Goal: Communication & Community: Participate in discussion

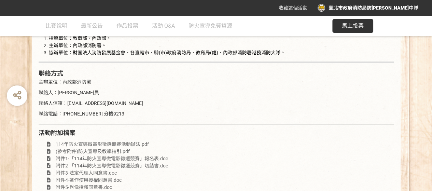
scroll to position [1360, 0]
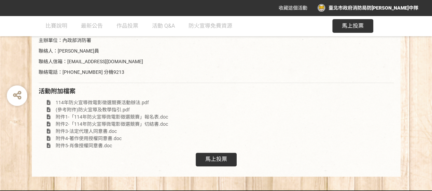
click at [352, 26] on span "馬上投票" at bounding box center [353, 26] width 22 height 6
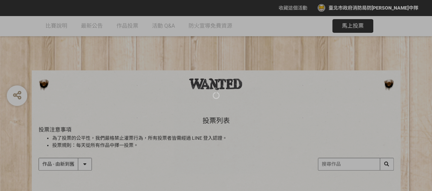
click at [86, 164] on div at bounding box center [216, 95] width 432 height 191
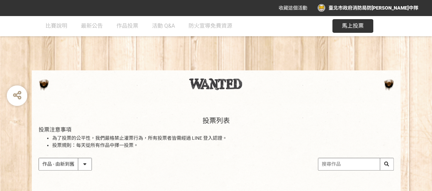
click at [85, 166] on select "作品 - 由新到舊 作品 - 由舊到新 票數 - 由多到少 票數 - 由少到多" at bounding box center [65, 164] width 53 height 12
click at [59, 165] on select "作品 - 由新到舊 作品 - 由舊到新 票數 - 由多到少 票數 - 由少到多" at bounding box center [65, 164] width 53 height 12
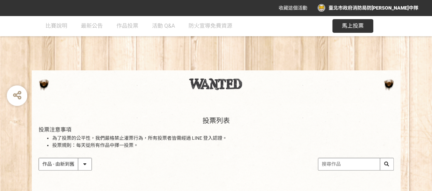
click at [39, 158] on select "作品 - 由新到舊 作品 - 由舊到新 票數 - 由多到少 票數 - 由少到多" at bounding box center [65, 164] width 53 height 12
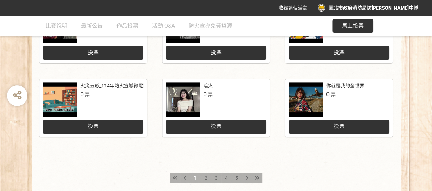
scroll to position [403, 0]
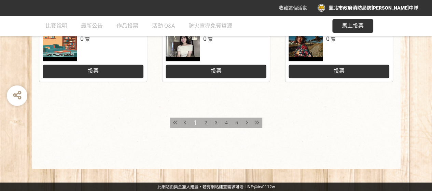
click at [258, 121] on icon at bounding box center [257, 122] width 4 height 5
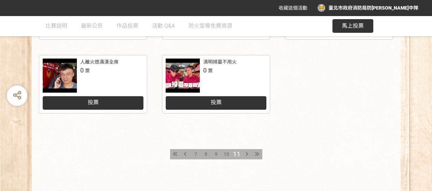
scroll to position [376, 0]
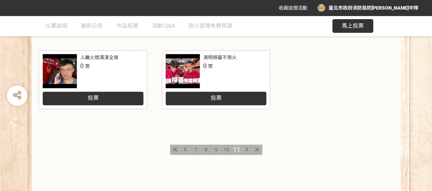
click at [260, 149] on div at bounding box center [257, 150] width 10 height 10
click at [258, 149] on icon at bounding box center [257, 149] width 4 height 5
click at [259, 147] on div at bounding box center [257, 150] width 10 height 10
click at [246, 149] on icon at bounding box center [247, 149] width 2 height 5
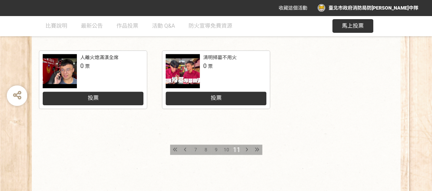
click at [257, 149] on icon at bounding box center [257, 149] width 4 height 5
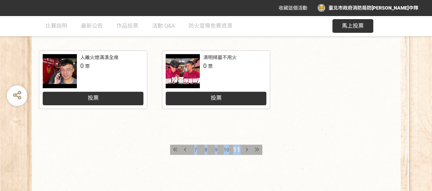
click at [246, 150] on icon at bounding box center [247, 149] width 2 height 5
click at [259, 149] on icon at bounding box center [257, 149] width 4 height 5
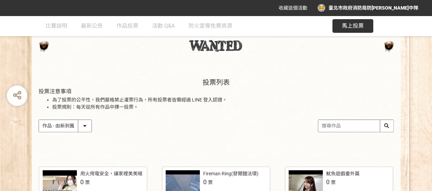
scroll to position [63, 0]
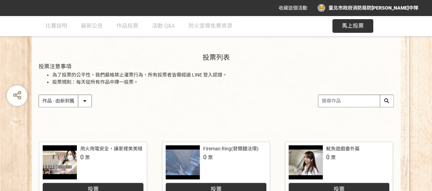
click at [343, 102] on input "search" at bounding box center [356, 101] width 75 height 12
type input "火場尋生路"
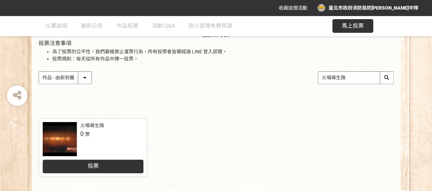
scroll to position [103, 0]
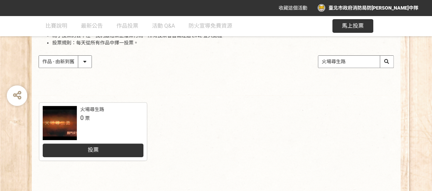
click at [70, 144] on link "火場尋生路 0 票 投票" at bounding box center [93, 132] width 108 height 58
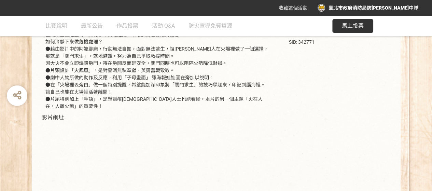
scroll to position [226, 0]
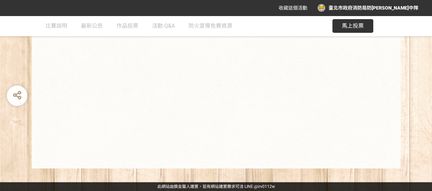
click at [355, 24] on span "馬上投票" at bounding box center [353, 26] width 22 height 6
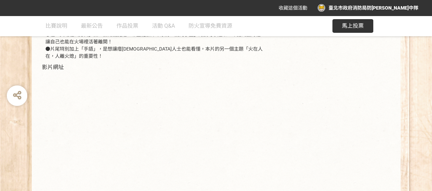
scroll to position [226, 0]
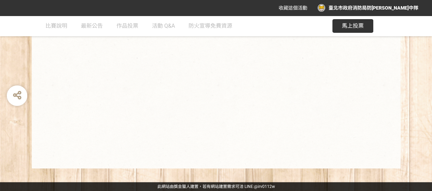
click at [181, 167] on div "作品名稱 火場尋生路 參賽作品之設計理念 在火場裡不是只有逃生是唯一的選擇，「關門求生」也是一種避難的方法 當無法垂直逃生時，如何水平就地避難，來增加自己存活…" at bounding box center [216, 22] width 369 height 291
click at [356, 27] on span "馬上投票" at bounding box center [353, 26] width 22 height 6
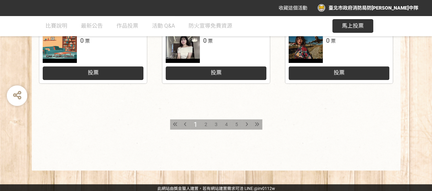
scroll to position [403, 0]
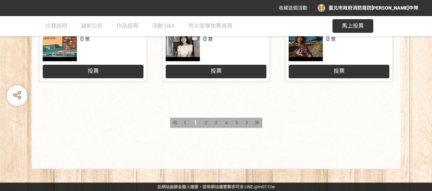
click at [260, 122] on div at bounding box center [257, 123] width 10 height 10
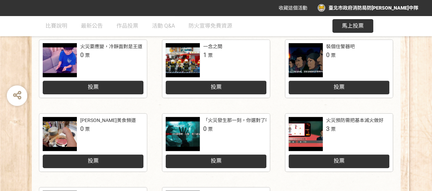
scroll to position [103, 0]
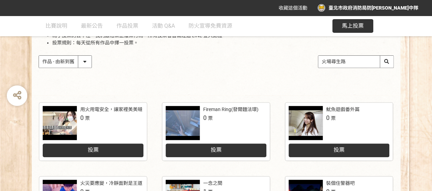
click at [362, 63] on input "火場尋生路" at bounding box center [356, 62] width 75 height 12
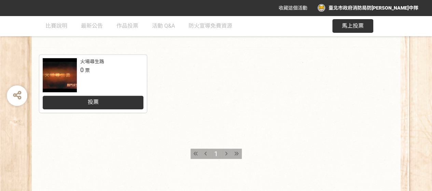
scroll to position [181, 0]
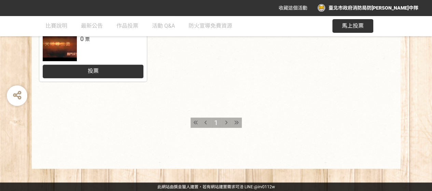
click at [110, 73] on div "投票" at bounding box center [93, 72] width 101 height 14
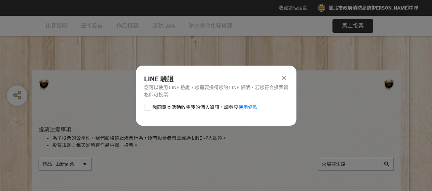
click at [144, 107] on div at bounding box center [147, 107] width 7 height 7
checkbox input "true"
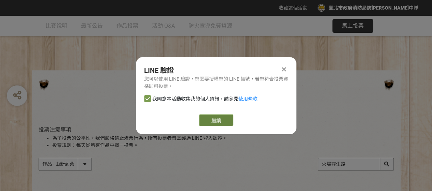
click at [212, 120] on link "繼續" at bounding box center [216, 121] width 34 height 12
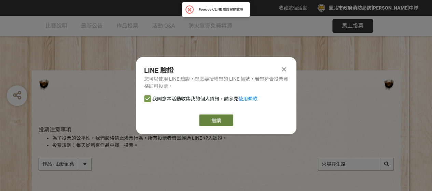
click at [215, 117] on link "繼續" at bounding box center [216, 121] width 34 height 12
click at [213, 115] on link "繼續" at bounding box center [216, 121] width 34 height 12
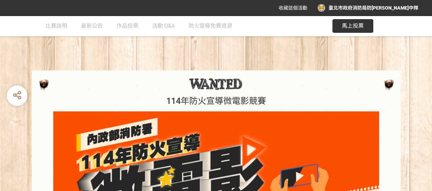
click at [365, 27] on button "馬上投票" at bounding box center [353, 26] width 41 height 14
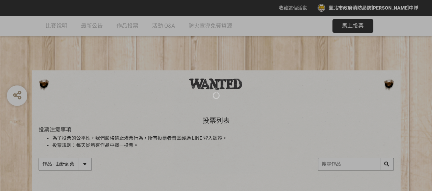
drag, startPoint x: 339, startPoint y: 155, endPoint x: 341, endPoint y: 165, distance: 10.1
click at [339, 158] on div at bounding box center [216, 95] width 432 height 191
click at [342, 165] on div at bounding box center [216, 95] width 432 height 191
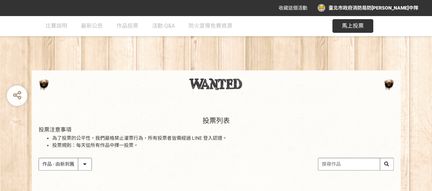
click at [386, 164] on input "search" at bounding box center [356, 164] width 75 height 12
click at [334, 167] on input "search" at bounding box center [356, 164] width 75 height 12
type input "火場尋生路"
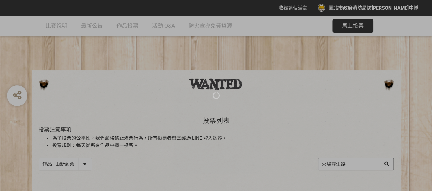
click at [390, 162] on div at bounding box center [216, 95] width 432 height 191
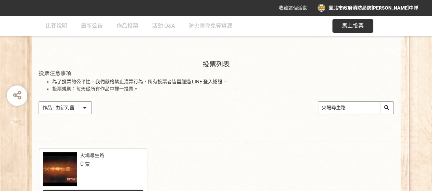
scroll to position [103, 0]
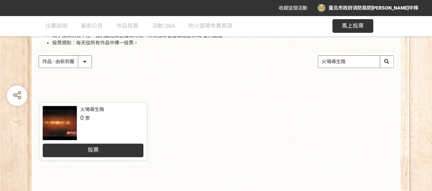
click at [115, 146] on div "投票" at bounding box center [93, 151] width 101 height 14
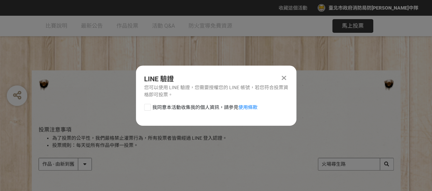
scroll to position [0, 0]
click at [146, 108] on div at bounding box center [147, 107] width 7 height 7
checkbox input "true"
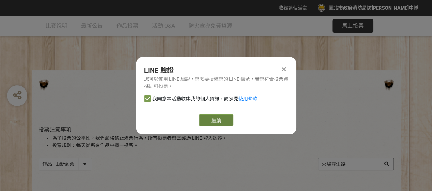
click at [220, 122] on link "繼續" at bounding box center [216, 121] width 34 height 12
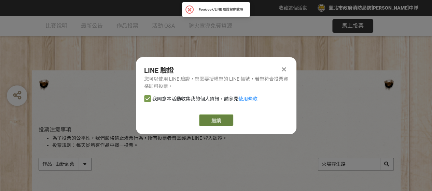
click at [206, 121] on link "繼續" at bounding box center [216, 121] width 34 height 12
click at [283, 67] on icon at bounding box center [284, 69] width 4 height 7
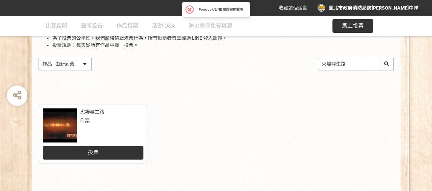
scroll to position [103, 0]
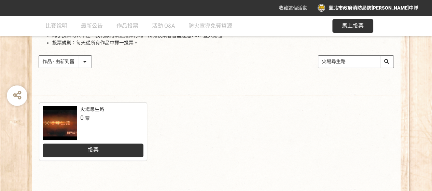
click at [86, 60] on select "作品 - 由新到舊 作品 - 由舊到新 票數 - 由多到少 票數 - 由少到多" at bounding box center [65, 62] width 53 height 12
click at [39, 56] on select "作品 - 由新到舊 作品 - 由舊到新 票數 - 由多到少 票數 - 由少到多" at bounding box center [65, 62] width 53 height 12
click at [114, 148] on div "投票" at bounding box center [93, 151] width 101 height 14
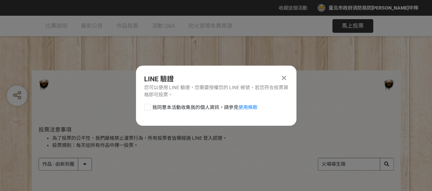
scroll to position [0, 0]
click at [283, 76] on icon at bounding box center [284, 78] width 4 height 7
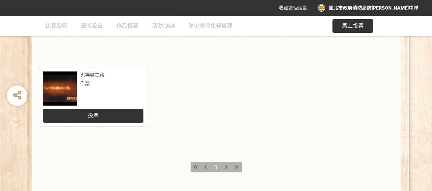
scroll to position [181, 0]
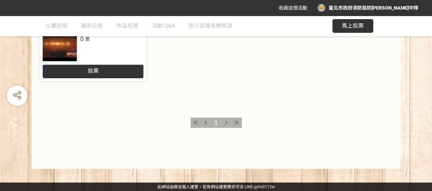
click at [237, 121] on icon at bounding box center [236, 122] width 4 height 5
click at [49, 24] on span "比賽說明" at bounding box center [56, 26] width 22 height 6
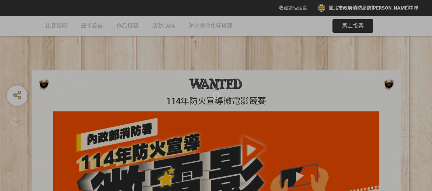
click at [123, 26] on div at bounding box center [216, 95] width 432 height 191
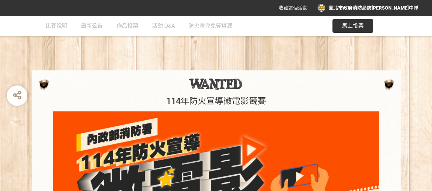
click at [123, 26] on span "作品投票" at bounding box center [128, 26] width 22 height 6
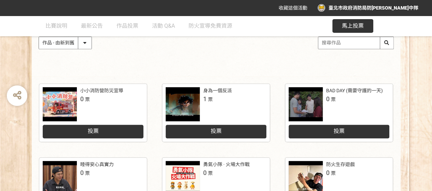
scroll to position [137, 0]
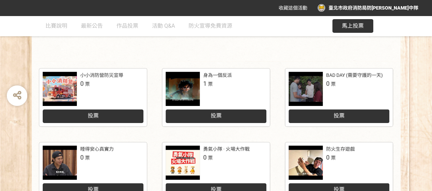
click at [240, 117] on div "投票" at bounding box center [216, 116] width 101 height 14
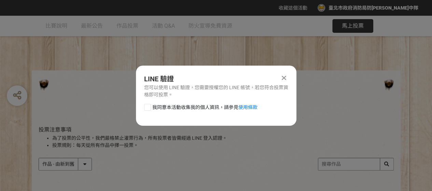
scroll to position [0, 0]
click at [151, 106] on label "我同意本活動收集我的個人資訊，請參見 使用條款" at bounding box center [200, 107] width 113 height 7
click at [149, 106] on input "我同意本活動收集我的個人資訊，請參見 使用條款" at bounding box center [147, 107] width 4 height 4
checkbox input "false"
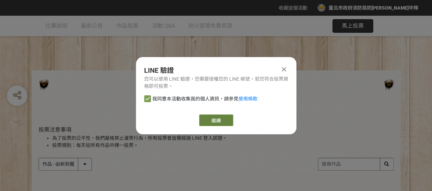
click at [210, 122] on link "繼續" at bounding box center [216, 121] width 34 height 12
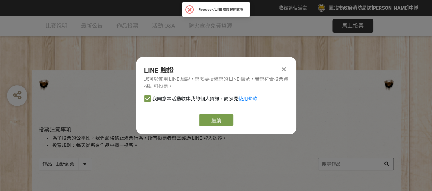
click at [286, 67] on div at bounding box center [284, 69] width 8 height 8
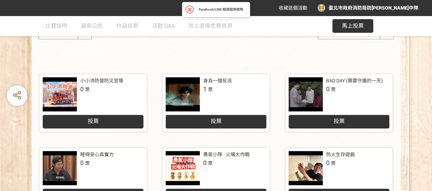
scroll to position [137, 0]
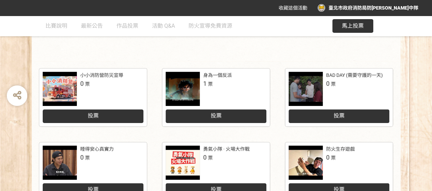
click at [192, 75] on div at bounding box center [183, 89] width 34 height 34
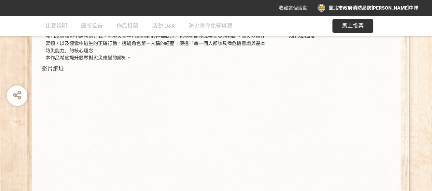
scroll to position [137, 0]
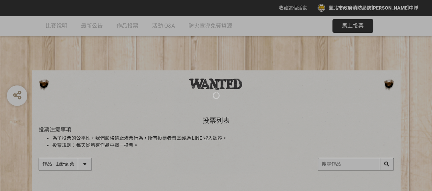
click at [338, 165] on div at bounding box center [216, 95] width 432 height 191
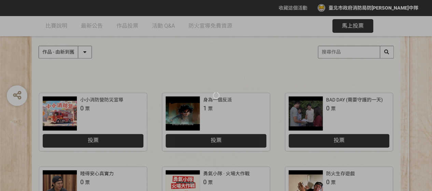
scroll to position [65, 0]
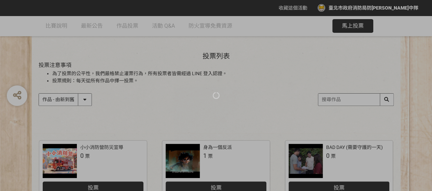
click at [337, 96] on div at bounding box center [216, 95] width 432 height 191
click at [338, 96] on div at bounding box center [216, 95] width 432 height 191
click at [337, 97] on div at bounding box center [216, 95] width 432 height 191
click at [336, 96] on div at bounding box center [216, 95] width 432 height 191
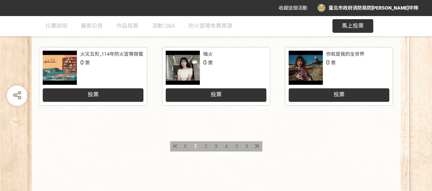
scroll to position [403, 0]
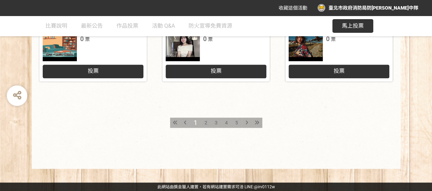
click at [246, 122] on icon at bounding box center [247, 122] width 2 height 5
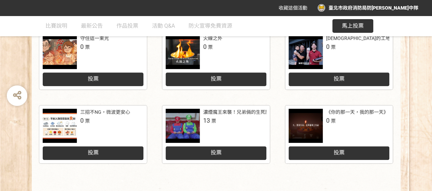
scroll to position [376, 0]
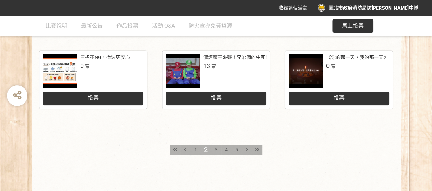
click at [215, 148] on span "3" at bounding box center [216, 149] width 3 height 5
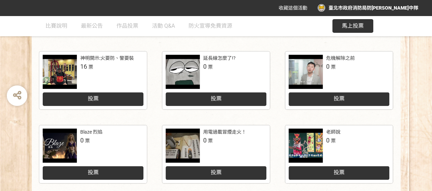
scroll to position [342, 0]
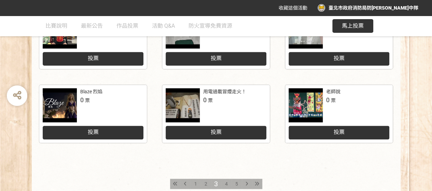
click at [206, 181] on span "2" at bounding box center [206, 183] width 3 height 5
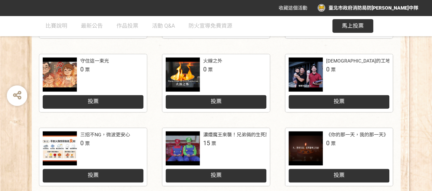
scroll to position [308, 0]
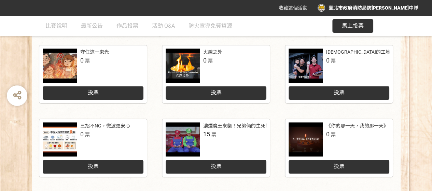
click at [180, 136] on div at bounding box center [183, 139] width 34 height 34
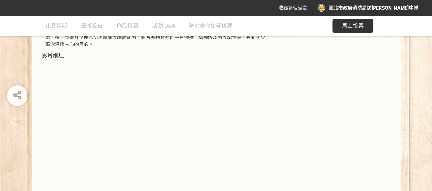
scroll to position [183, 0]
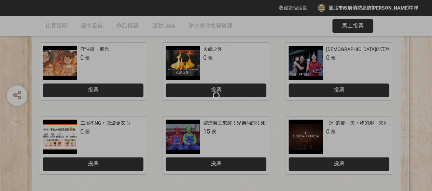
scroll to position [308, 0]
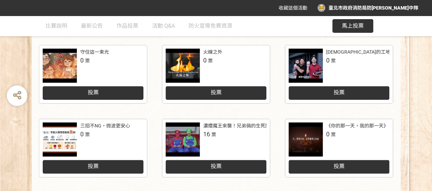
click at [177, 60] on div at bounding box center [183, 66] width 34 height 34
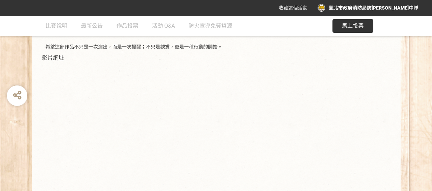
scroll to position [226, 0]
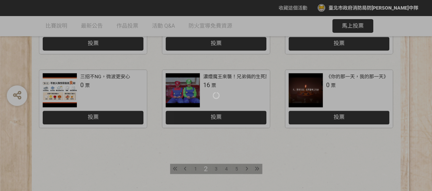
scroll to position [308, 0]
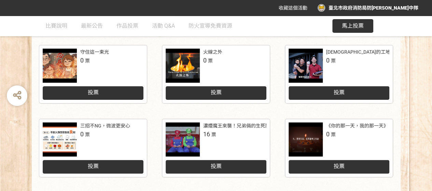
click at [335, 167] on span "投票" at bounding box center [339, 166] width 11 height 6
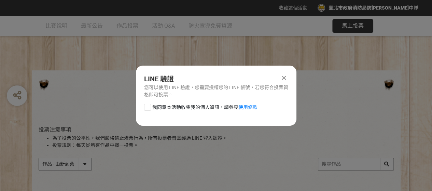
scroll to position [0, 0]
click at [147, 106] on div at bounding box center [147, 107] width 7 height 7
checkbox input "true"
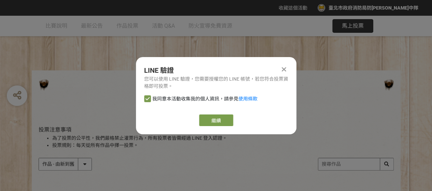
click at [286, 68] on icon at bounding box center [284, 69] width 4 height 7
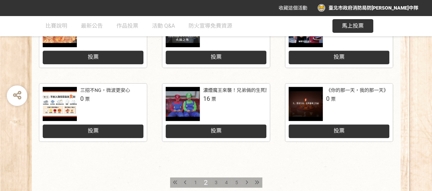
scroll to position [376, 0]
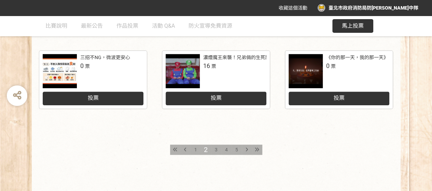
click at [256, 148] on icon at bounding box center [257, 149] width 4 height 5
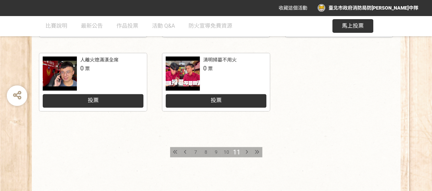
scroll to position [376, 0]
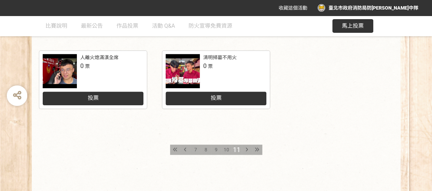
click at [194, 147] on span "7" at bounding box center [195, 149] width 3 height 5
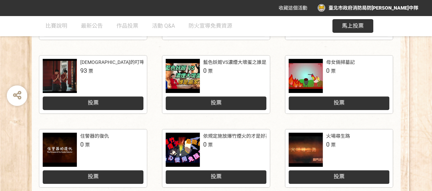
scroll to position [342, 0]
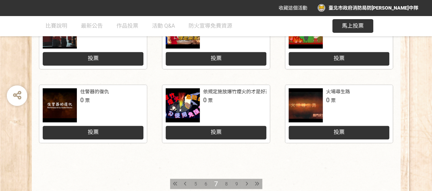
click at [355, 133] on div "投票" at bounding box center [339, 133] width 101 height 14
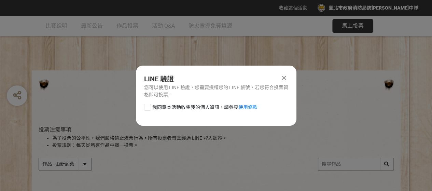
scroll to position [0, 0]
click at [147, 107] on div at bounding box center [147, 107] width 7 height 7
checkbox input "true"
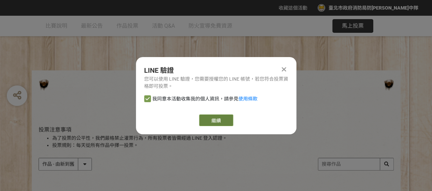
click at [221, 118] on link "繼續" at bounding box center [216, 121] width 34 height 12
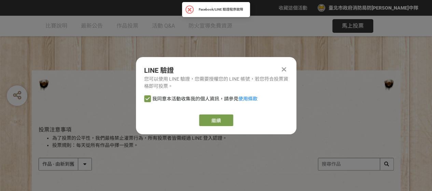
click at [285, 67] on icon at bounding box center [284, 69] width 4 height 7
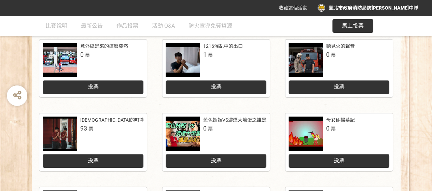
scroll to position [376, 0]
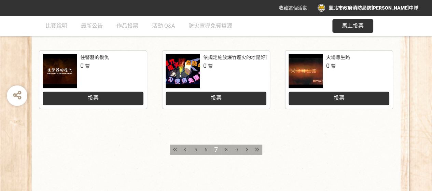
click at [176, 149] on icon at bounding box center [175, 149] width 4 height 5
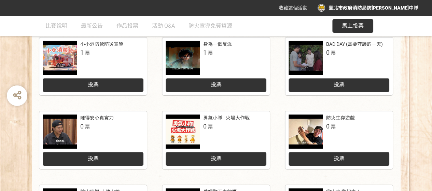
scroll to position [171, 0]
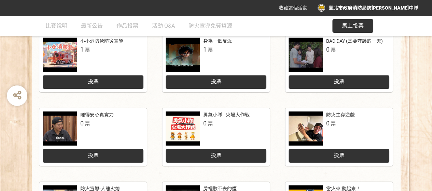
click at [97, 82] on span "投票" at bounding box center [93, 81] width 11 height 6
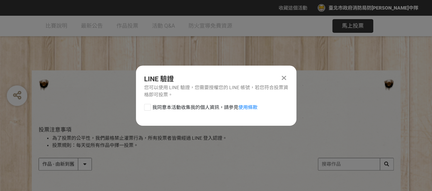
scroll to position [0, 0]
click at [97, 82] on div at bounding box center [216, 84] width 355 height 14
click at [283, 75] on icon at bounding box center [284, 78] width 4 height 7
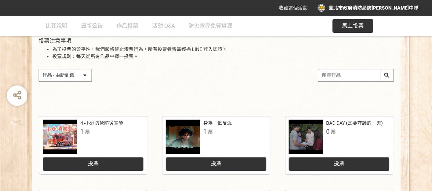
scroll to position [171, 0]
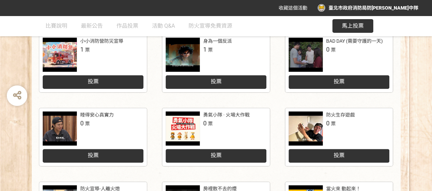
click at [66, 51] on div at bounding box center [60, 55] width 34 height 34
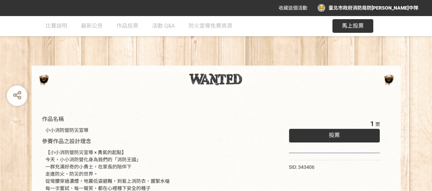
scroll to position [4, 0]
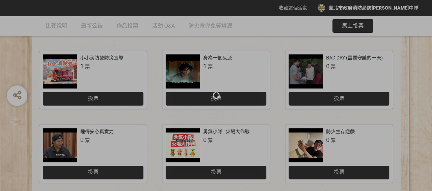
scroll to position [171, 0]
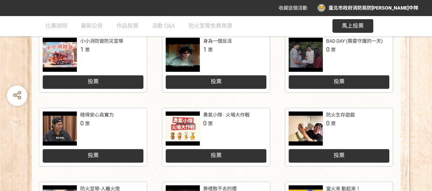
click at [299, 54] on div at bounding box center [306, 55] width 34 height 34
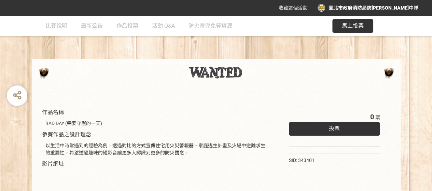
scroll to position [2, 0]
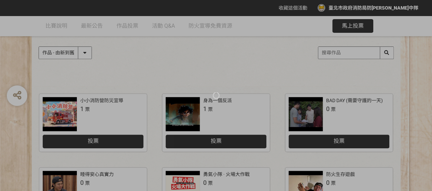
scroll to position [171, 0]
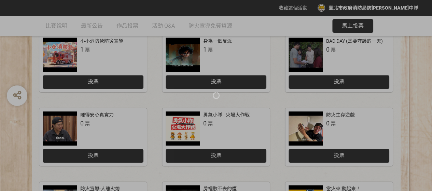
click at [50, 120] on div at bounding box center [216, 95] width 432 height 191
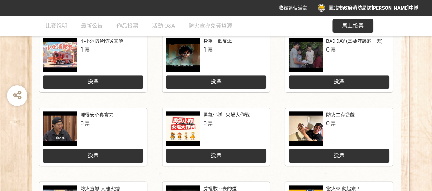
click at [51, 119] on div at bounding box center [60, 128] width 34 height 34
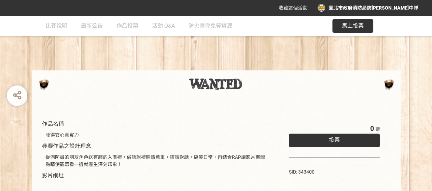
click at [243, 52] on div "作品名稱 睡得安心真實力 參賽作品之設計理念 從消防員的朋友角色送有趣的入厝禮，俗話說禮輕情意重，詼諧對話，搞笑日常，再結合RAP讓影片畫龍點睛使觀眾看一遍就…" at bounding box center [216, 169] width 432 height 307
click at [349, 23] on span "馬上投票" at bounding box center [353, 26] width 22 height 6
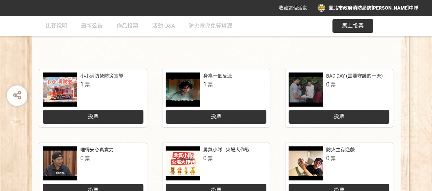
scroll to position [137, 0]
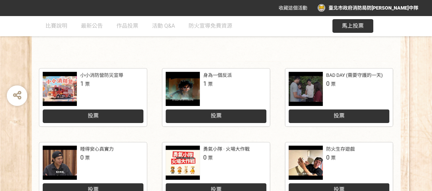
click at [306, 156] on div at bounding box center [306, 163] width 34 height 34
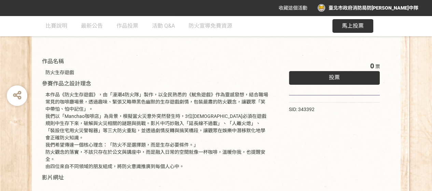
scroll to position [103, 0]
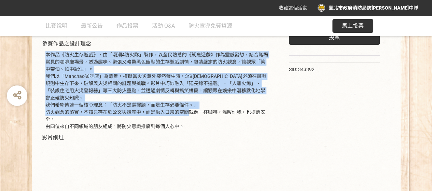
drag, startPoint x: 47, startPoint y: 55, endPoint x: 186, endPoint y: 106, distance: 148.1
click at [186, 106] on div "本作品《防火生存遊戲》，由「漫潮4防火隊」製作，以全民熟悉的《魷魚遊戲》作為靈感發想，結合職場常見的咖啡廳場景，透過趣味、緊張又略帶黑色幽默的生存遊戲劇情，包…" at bounding box center [156, 90] width 223 height 79
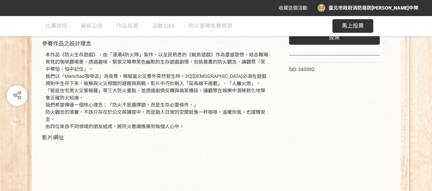
click at [110, 115] on div "本作品《防火生存遊戲》，由「漫潮4防火隊」製作，以全民熟悉的《魷魚遊戲》作為靈感發想，結合職場常見的咖啡廳場景，透過趣味、緊張又略帶黑色幽默的生存遊戲劇情，包…" at bounding box center [156, 90] width 223 height 79
drag, startPoint x: 111, startPoint y: 98, endPoint x: 193, endPoint y: 98, distance: 82.7
click at [193, 98] on div "本作品《防火生存遊戲》，由「漫潮4防火隊」製作，以全民熟悉的《魷魚遊戲》作為靈感發想，結合職場常見的咖啡廳場景，透過趣味、緊張又略帶黑色幽默的生存遊戲劇情，包…" at bounding box center [156, 90] width 223 height 79
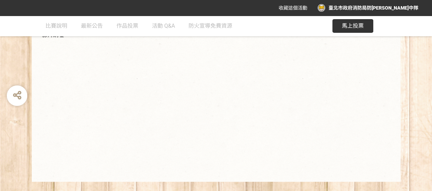
scroll to position [211, 0]
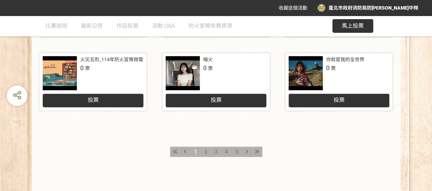
scroll to position [376, 0]
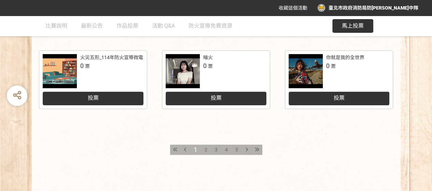
click at [245, 150] on div at bounding box center [247, 150] width 10 height 10
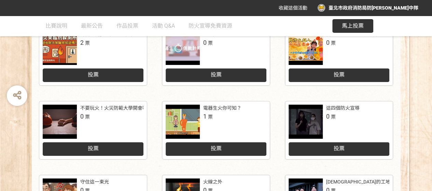
scroll to position [239, 0]
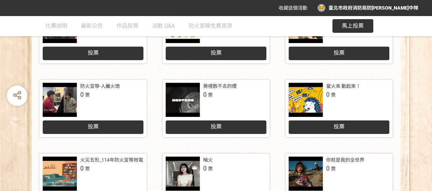
scroll to position [403, 0]
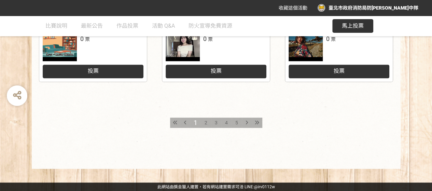
click at [250, 123] on div at bounding box center [247, 123] width 10 height 10
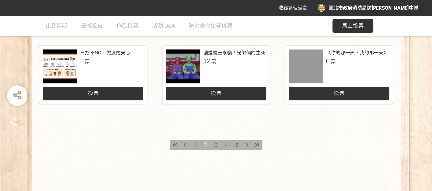
scroll to position [403, 0]
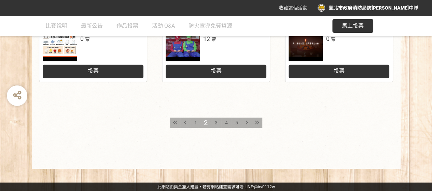
click at [259, 123] on icon at bounding box center [257, 122] width 4 height 5
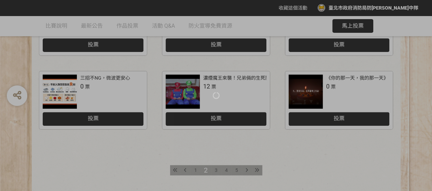
scroll to position [403, 0]
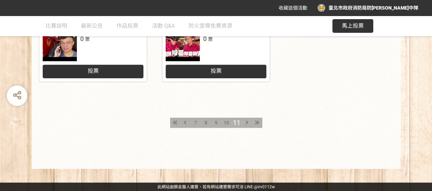
click at [196, 123] on span "7" at bounding box center [195, 122] width 3 height 5
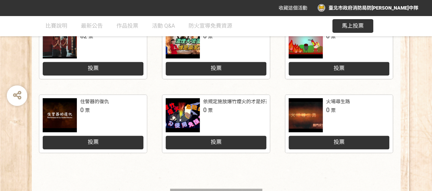
scroll to position [376, 0]
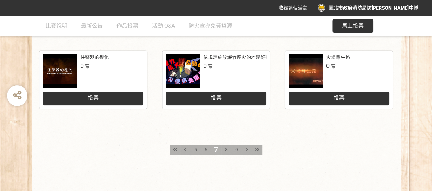
click at [349, 96] on div "投票" at bounding box center [339, 99] width 101 height 14
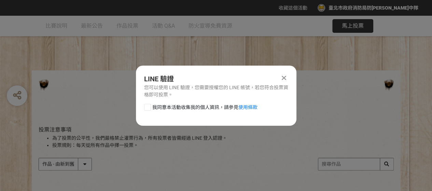
scroll to position [0, 0]
drag, startPoint x: 150, startPoint y: 105, endPoint x: 151, endPoint y: 109, distance: 4.3
click at [149, 107] on div at bounding box center [147, 107] width 7 height 7
checkbox input "true"
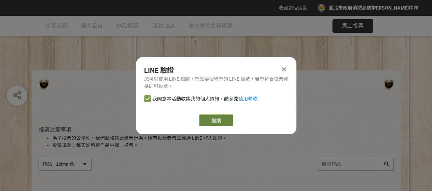
click at [210, 121] on link "繼續" at bounding box center [216, 121] width 34 height 12
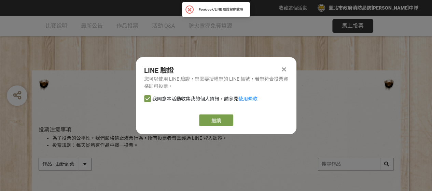
click at [284, 65] on div at bounding box center [284, 69] width 8 height 8
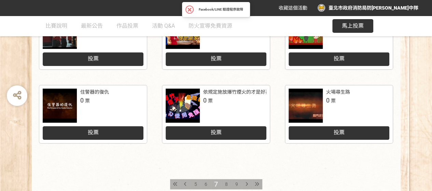
scroll to position [376, 0]
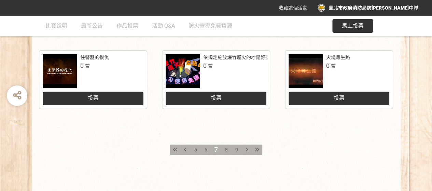
click at [310, 65] on div at bounding box center [306, 71] width 34 height 34
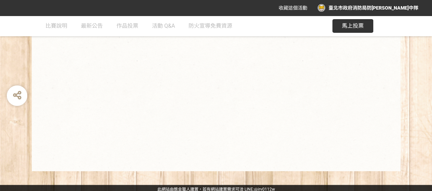
scroll to position [226, 0]
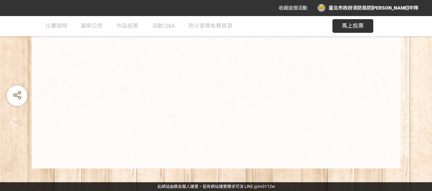
click at [357, 28] on span "馬上投票" at bounding box center [353, 26] width 22 height 6
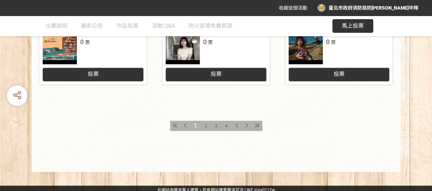
scroll to position [403, 0]
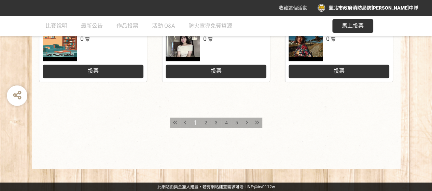
click at [248, 124] on div at bounding box center [247, 123] width 10 height 10
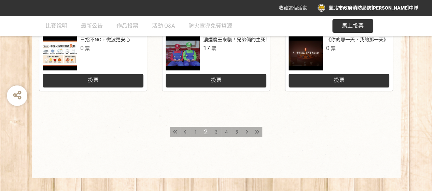
scroll to position [403, 0]
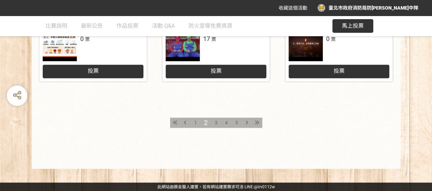
click at [256, 122] on icon at bounding box center [257, 122] width 4 height 5
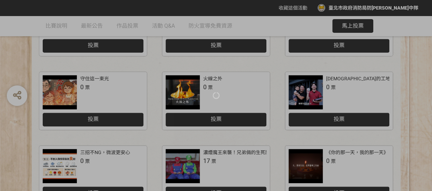
click at [257, 122] on div at bounding box center [216, 95] width 432 height 191
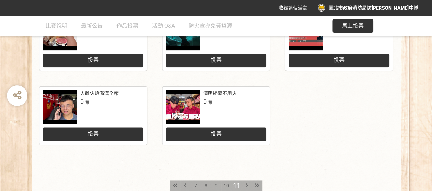
scroll to position [403, 0]
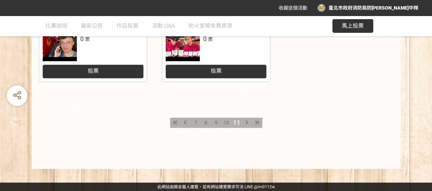
click at [196, 121] on span "7" at bounding box center [195, 122] width 3 height 5
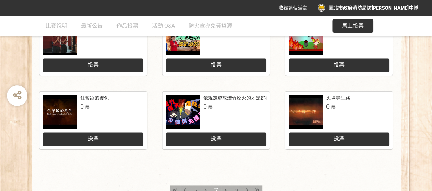
scroll to position [342, 0]
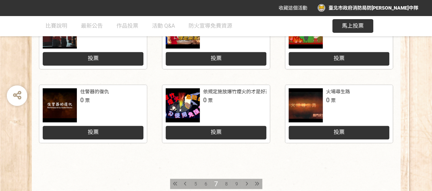
click at [340, 129] on span "投票" at bounding box center [339, 132] width 11 height 6
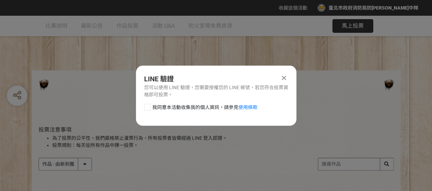
click at [340, 129] on h3 "投票注意事項" at bounding box center [216, 129] width 355 height 6
drag, startPoint x: 148, startPoint y: 110, endPoint x: 160, endPoint y: 111, distance: 11.4
click at [150, 110] on div at bounding box center [147, 107] width 7 height 7
checkbox input "true"
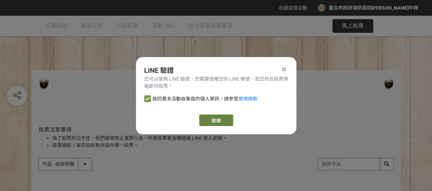
click at [218, 120] on link "繼續" at bounding box center [216, 121] width 34 height 12
click at [284, 69] on icon at bounding box center [284, 69] width 4 height 7
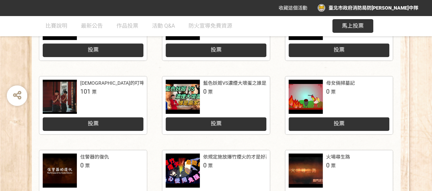
scroll to position [342, 0]
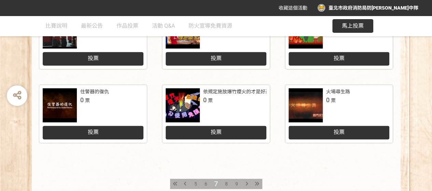
click at [175, 182] on icon at bounding box center [175, 183] width 4 height 5
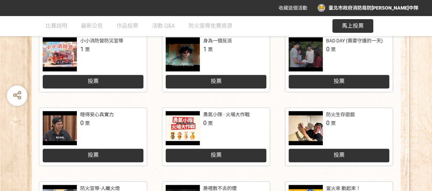
scroll to position [205, 0]
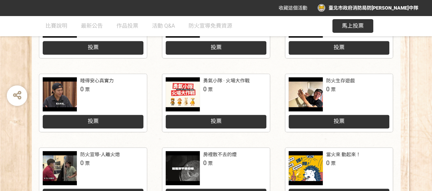
click at [192, 89] on div at bounding box center [183, 94] width 34 height 34
